Goal: Find specific page/section: Find specific page/section

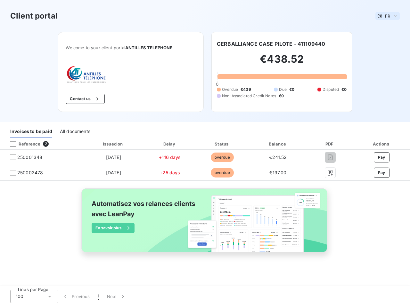
click at [388, 16] on span "FR" at bounding box center [387, 15] width 5 height 5
click at [84, 99] on button "Contact us" at bounding box center [85, 99] width 39 height 10
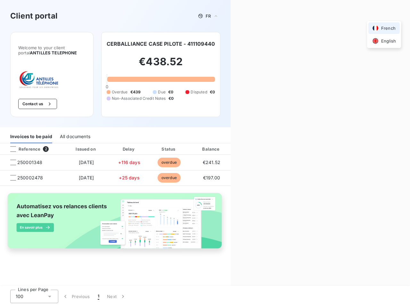
click at [271, 44] on div "Contact us Fill out the form below, and a member of our team will get back to y…" at bounding box center [320, 153] width 179 height 307
click at [31, 132] on div "Invoices to be paid" at bounding box center [31, 136] width 42 height 13
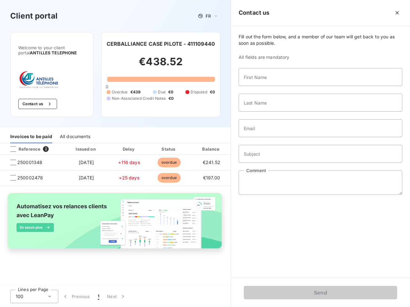
click at [75, 132] on div "All documents" at bounding box center [75, 136] width 30 height 13
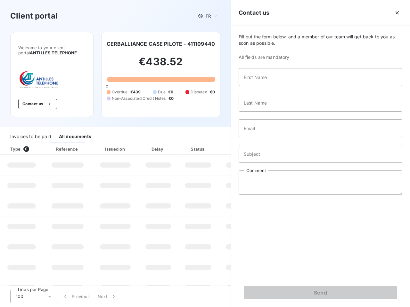
click at [41, 144] on th "Type 0" at bounding box center [21, 149] width 43 height 12
click at [13, 144] on th "Type 0" at bounding box center [21, 149] width 43 height 12
click at [113, 144] on th "Issued on" at bounding box center [115, 149] width 47 height 12
click at [170, 144] on th "Delay" at bounding box center [158, 149] width 39 height 12
click at [222, 144] on th "Amount" at bounding box center [240, 149] width 44 height 12
